Goal: Information Seeking & Learning: Learn about a topic

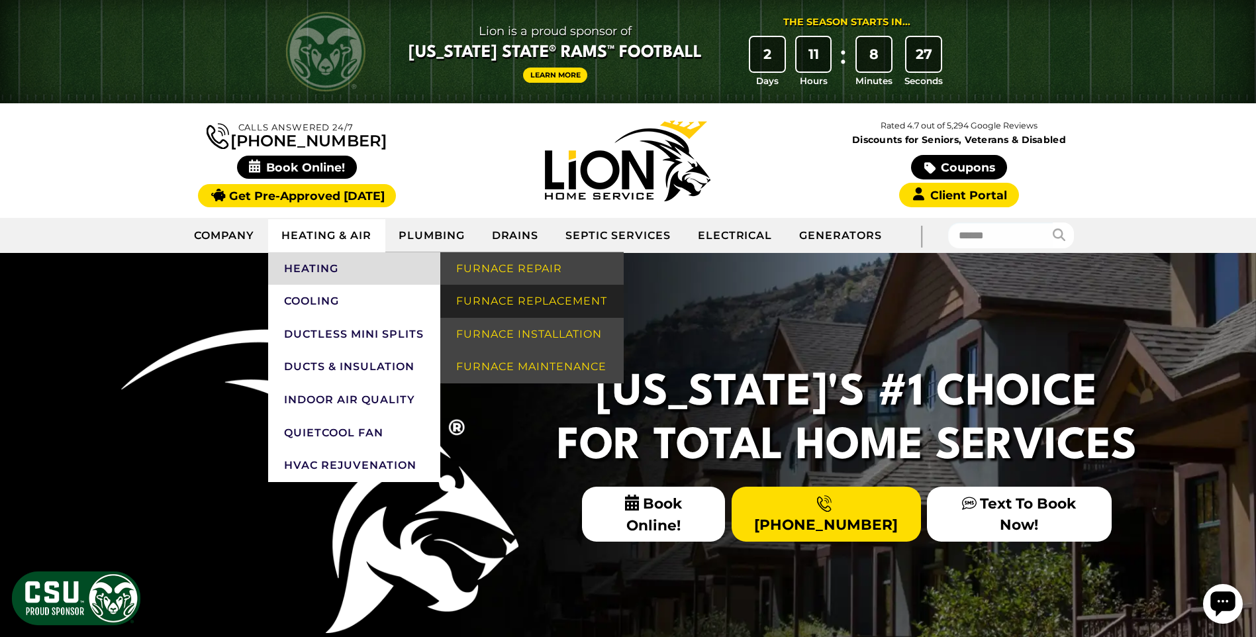
click at [479, 299] on link "Furnace Replacement" at bounding box center [531, 301] width 183 height 33
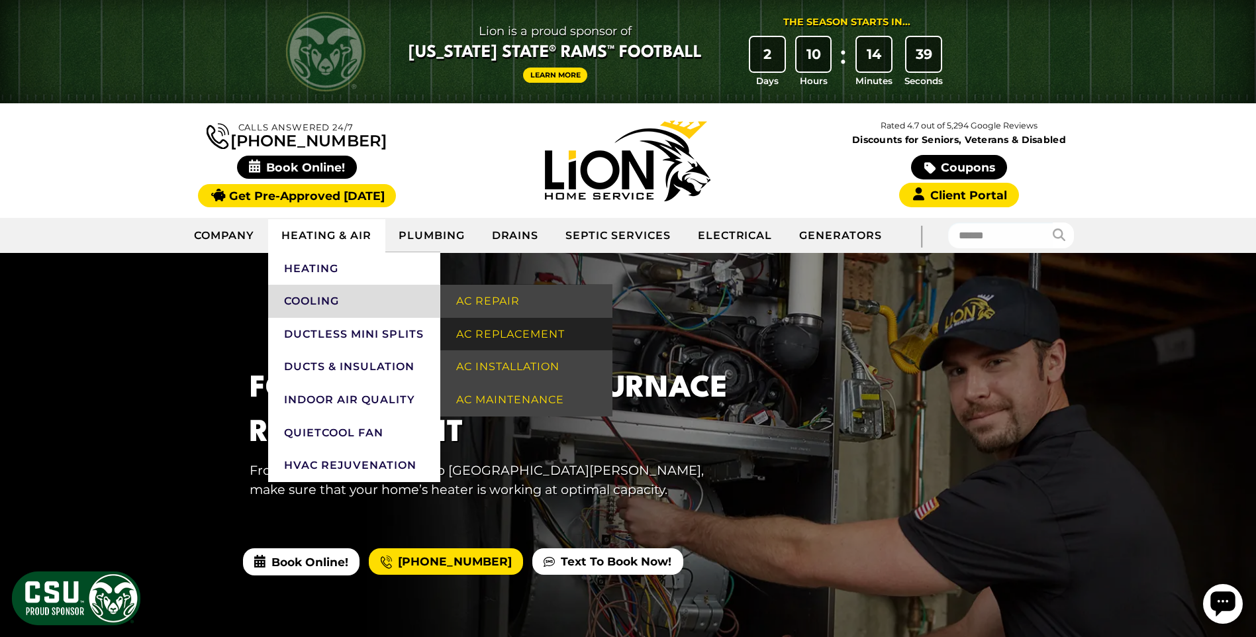
click at [461, 334] on link "AC Replacement" at bounding box center [526, 334] width 172 height 33
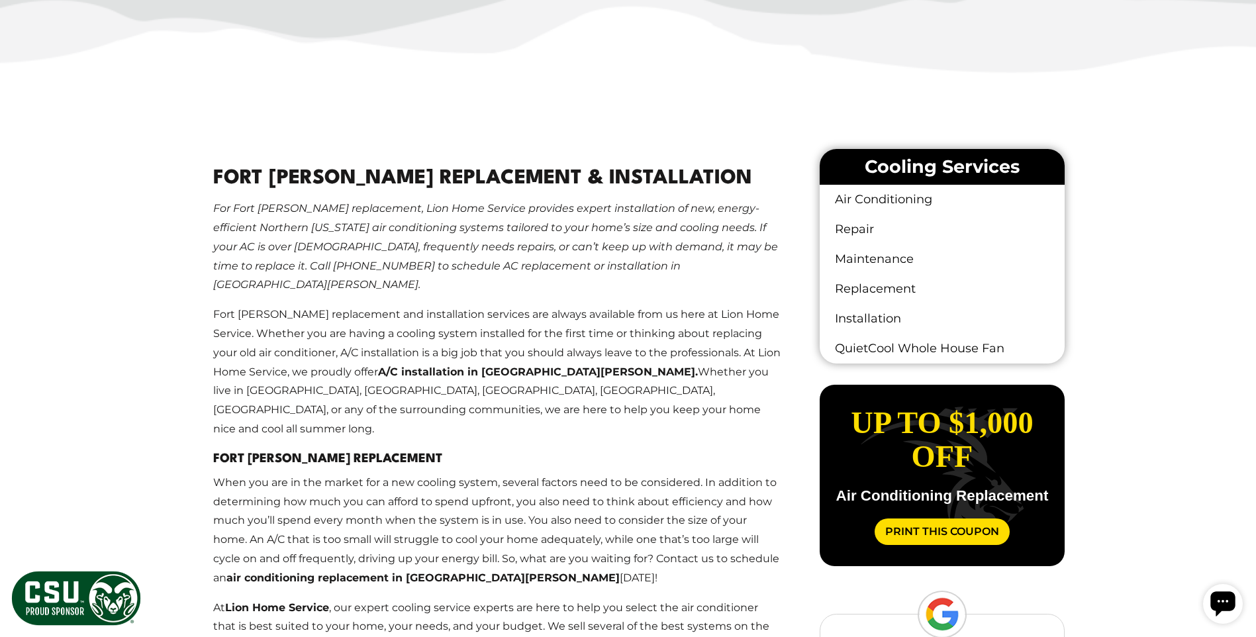
scroll to position [728, 0]
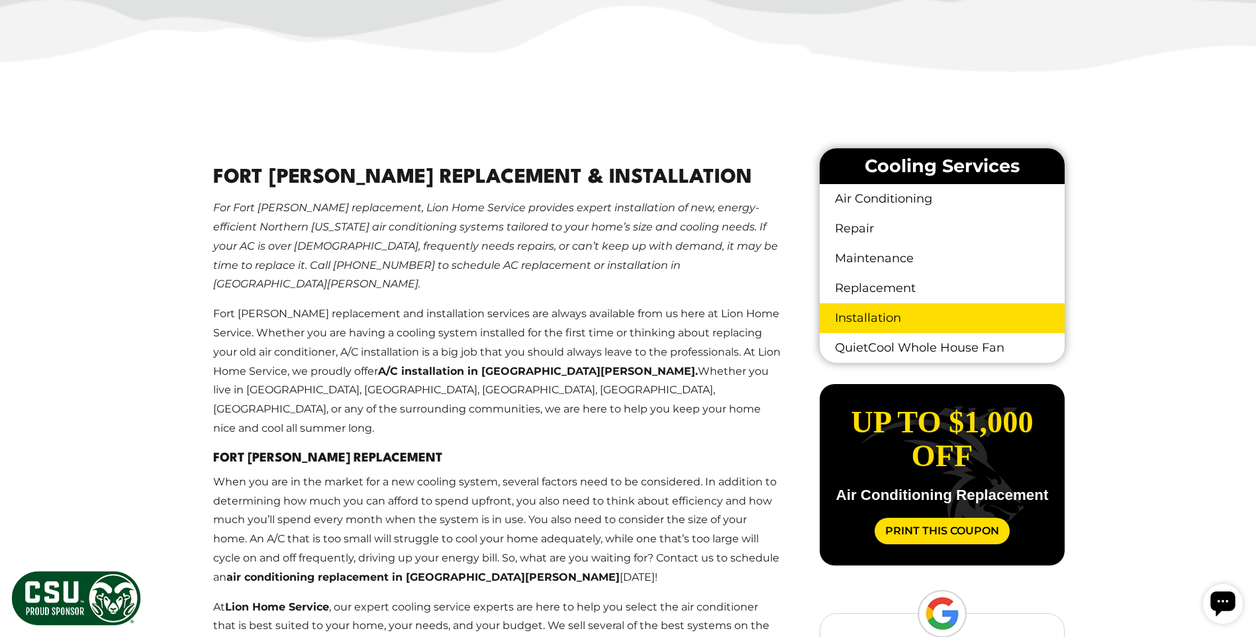
click at [845, 320] on link "Installation" at bounding box center [941, 318] width 244 height 30
